Goal: Navigation & Orientation: Find specific page/section

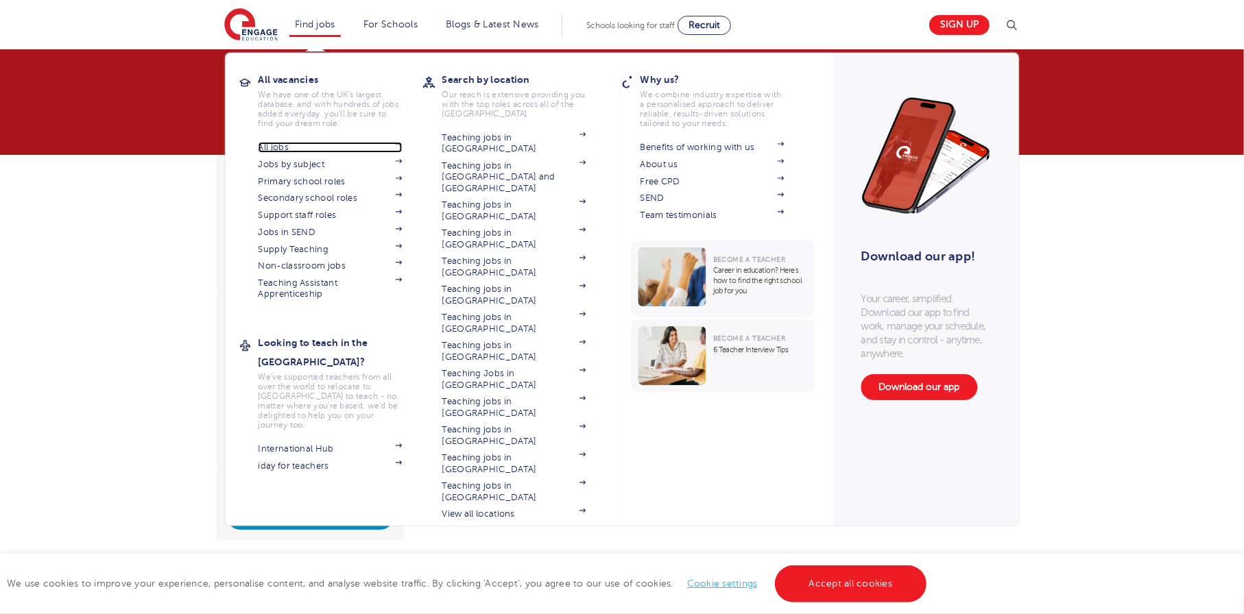
click at [278, 150] on link "All jobs" at bounding box center [330, 147] width 144 height 11
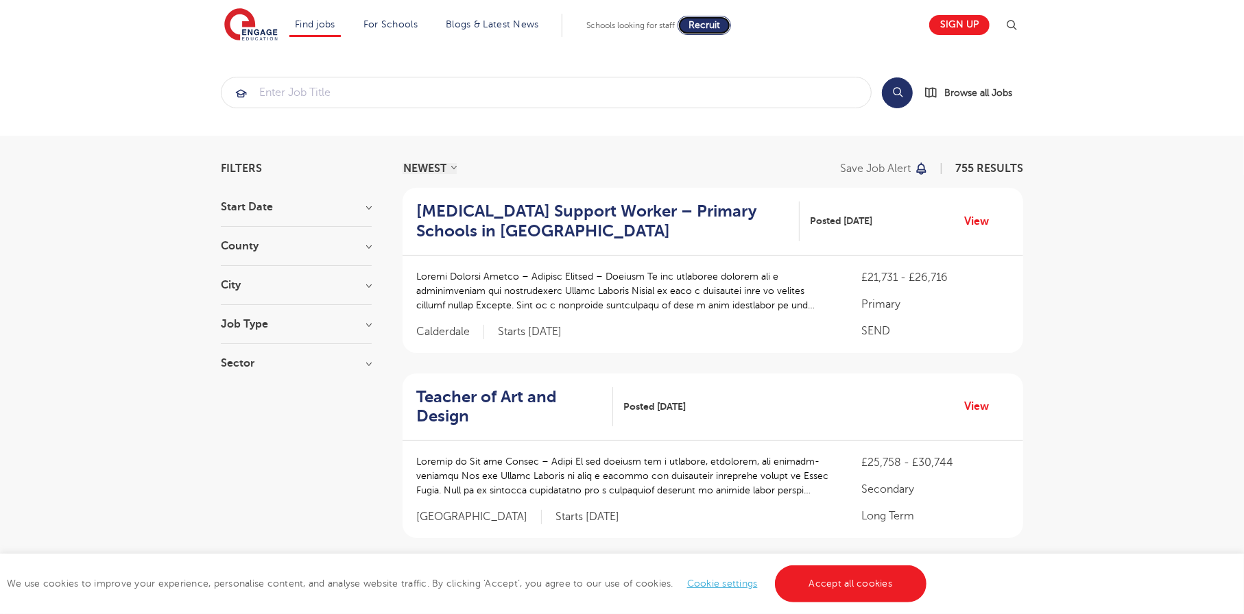
click at [706, 27] on span "Recruit" at bounding box center [704, 25] width 32 height 10
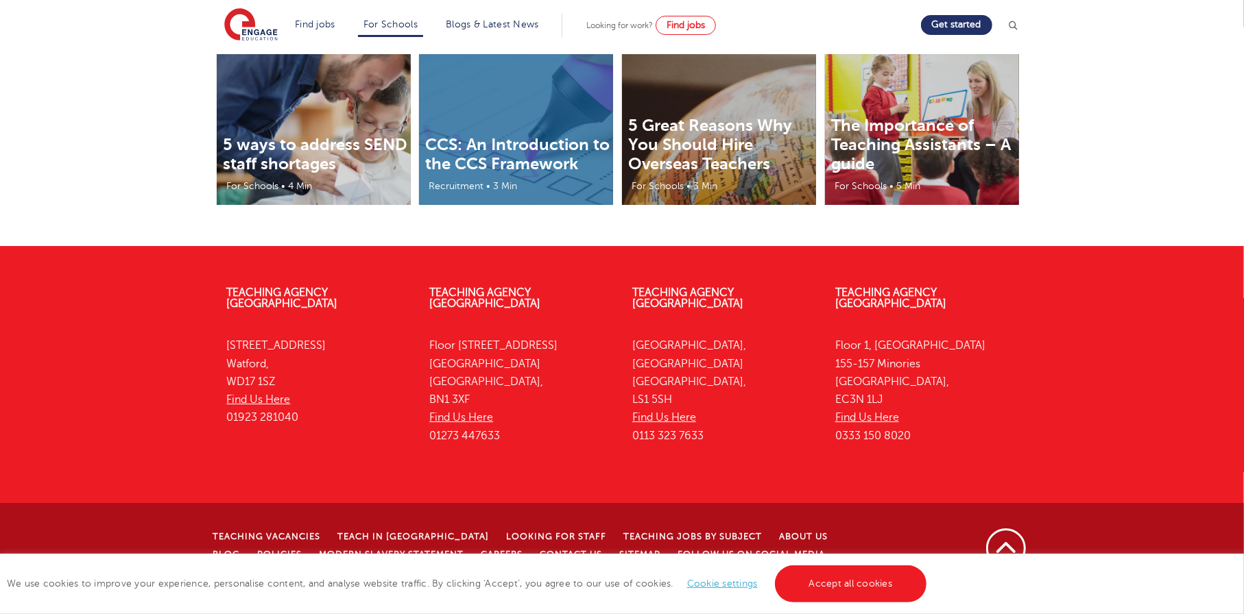
scroll to position [4303, 0]
